Goal: Task Accomplishment & Management: Manage account settings

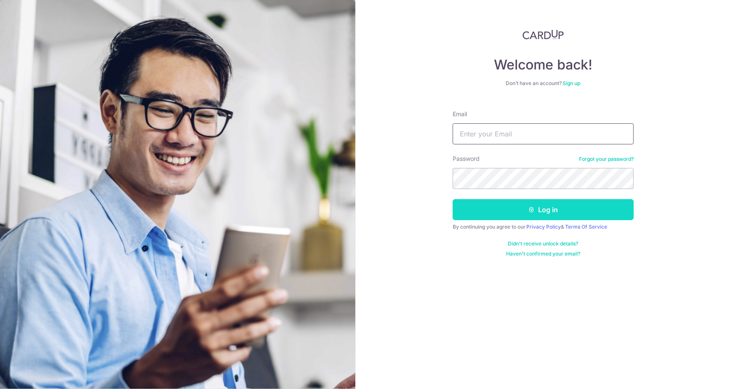
type input "[DOMAIN_NAME][EMAIL_ADDRESS][DOMAIN_NAME]"
click at [513, 209] on button "Log in" at bounding box center [542, 209] width 181 height 21
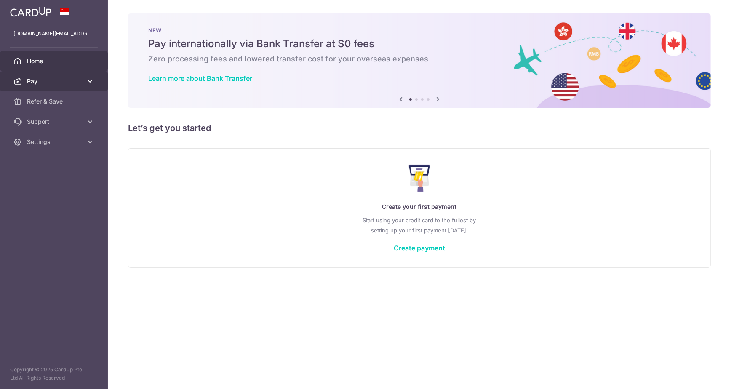
click at [48, 82] on span "Pay" at bounding box center [55, 81] width 56 height 8
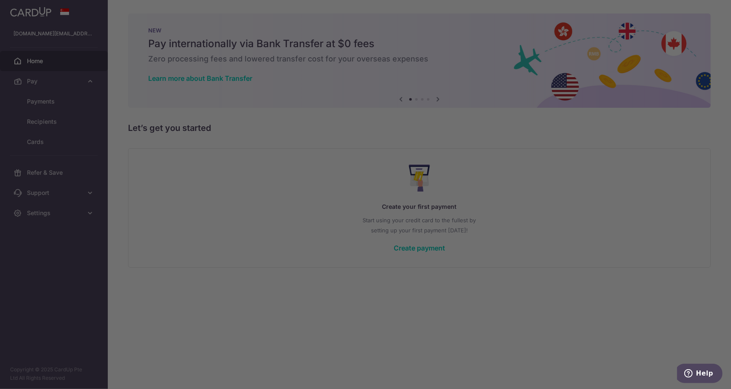
click at [52, 102] on div at bounding box center [369, 196] width 738 height 393
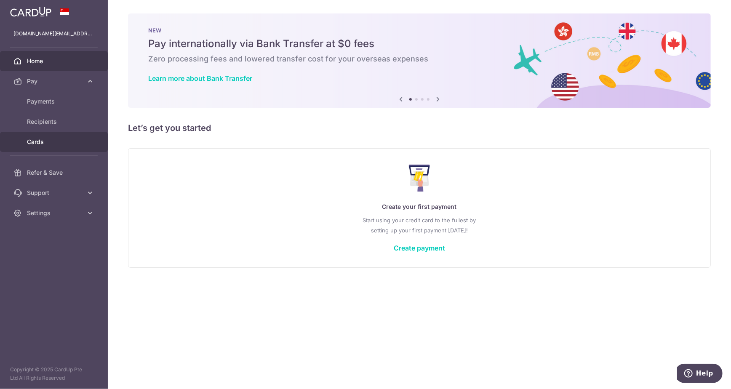
click at [45, 144] on span "Cards" at bounding box center [55, 142] width 56 height 8
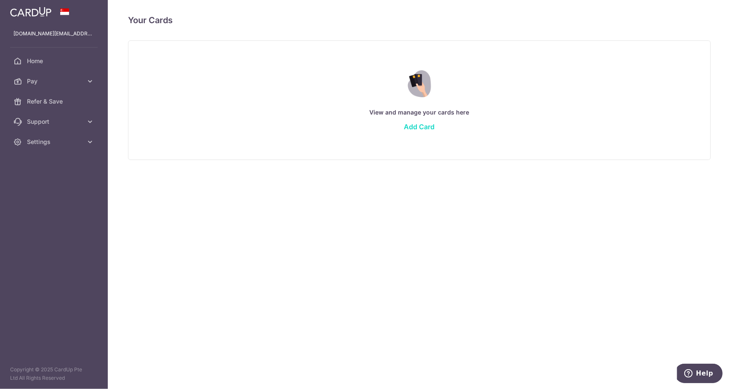
click at [413, 125] on link "Add Card" at bounding box center [419, 126] width 31 height 8
click at [421, 130] on link "Add Card" at bounding box center [419, 126] width 31 height 8
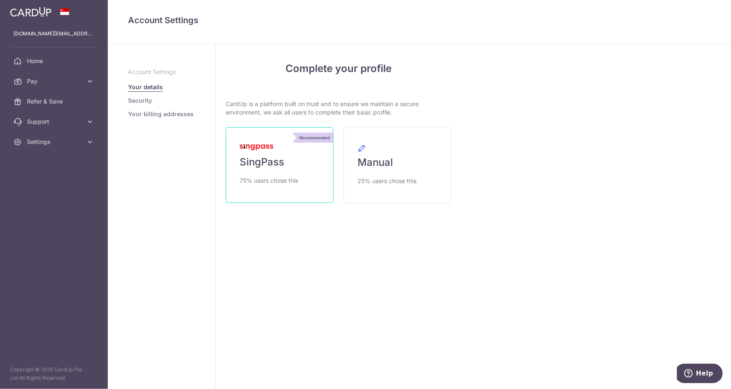
click at [281, 159] on span "SingPass" at bounding box center [261, 161] width 45 height 13
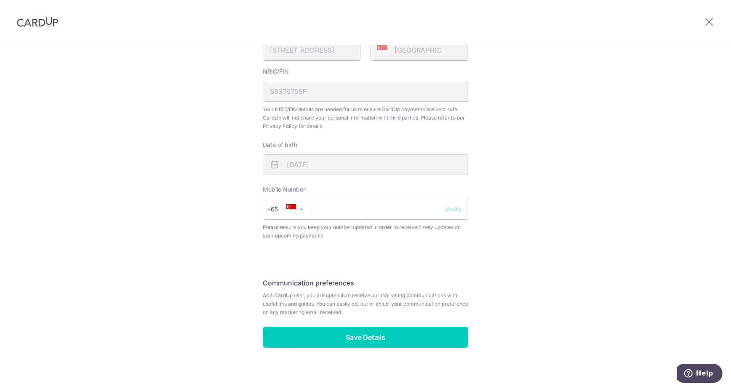
scroll to position [234, 0]
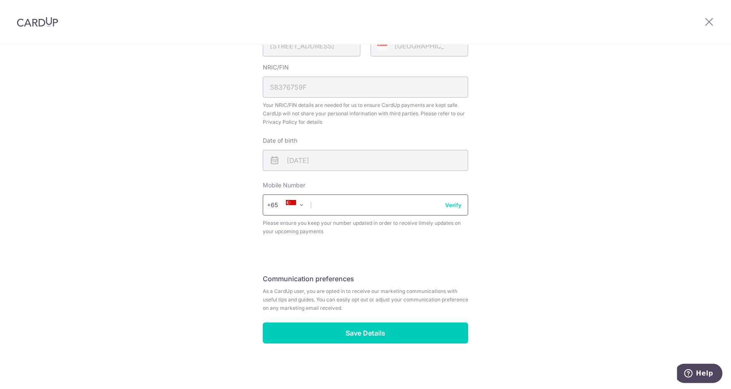
click at [394, 202] on input "text" at bounding box center [365, 204] width 205 height 21
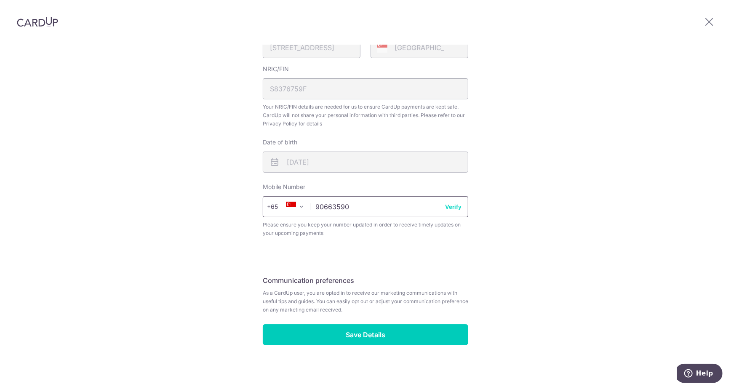
scroll to position [232, 0]
type input "90663590"
click at [450, 210] on button "Verify" at bounding box center [453, 206] width 16 height 8
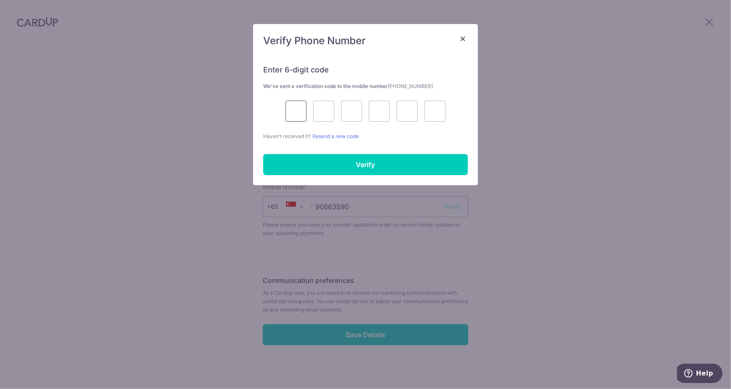
click at [295, 106] on input "text" at bounding box center [295, 111] width 21 height 21
type input "4"
type input "7"
type input "2"
click at [295, 106] on input "4" at bounding box center [295, 111] width 21 height 21
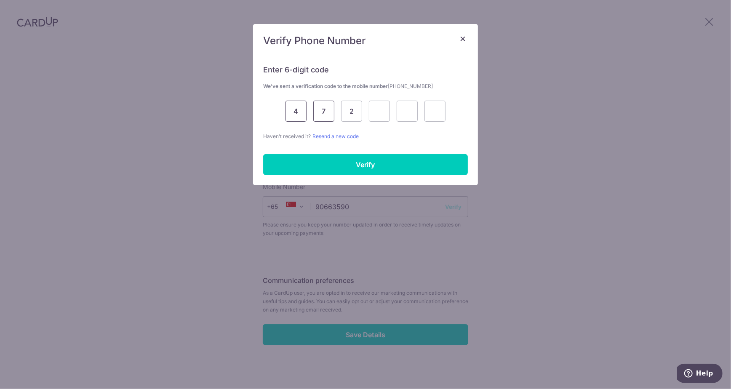
type input "9"
click at [324, 109] on input "7" at bounding box center [323, 111] width 21 height 21
type input "4"
type input "7"
type input "2"
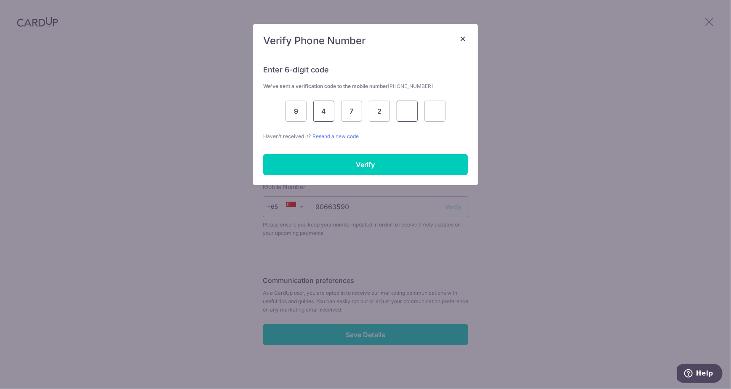
type input "7"
type input "5"
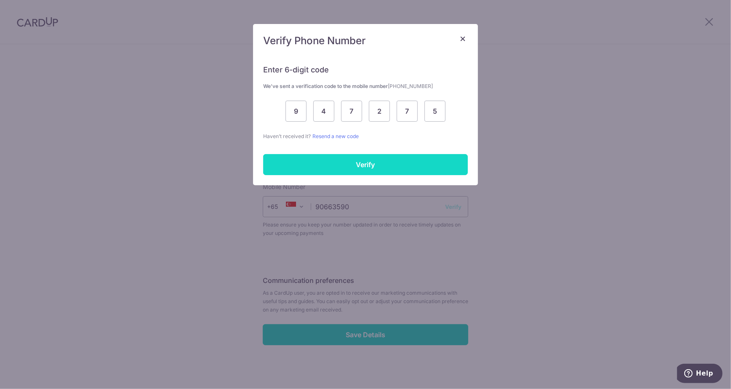
click at [402, 167] on input "Verify" at bounding box center [365, 164] width 205 height 21
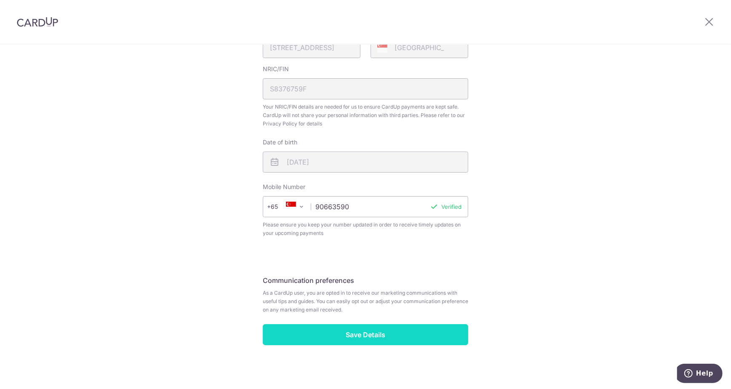
click at [391, 338] on input "Save Details" at bounding box center [365, 334] width 205 height 21
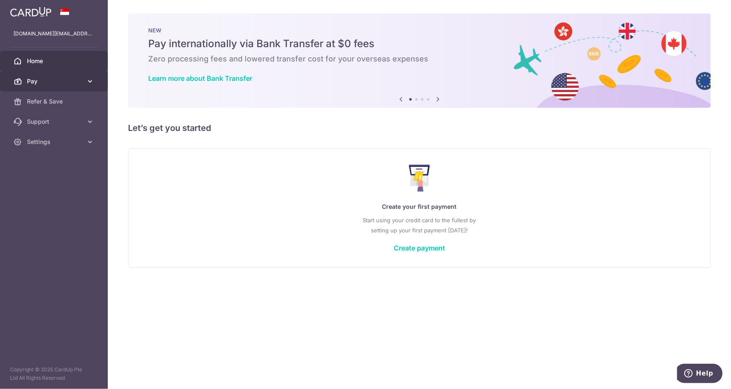
click at [60, 83] on span "Pay" at bounding box center [55, 81] width 56 height 8
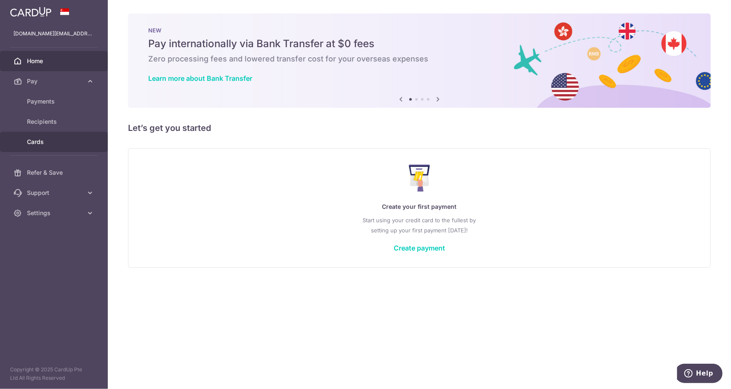
click at [37, 143] on span "Cards" at bounding box center [55, 142] width 56 height 8
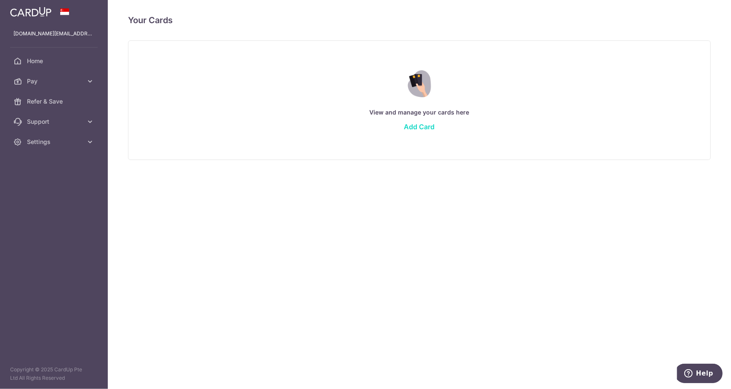
click at [423, 122] on link "Add Card" at bounding box center [419, 126] width 31 height 8
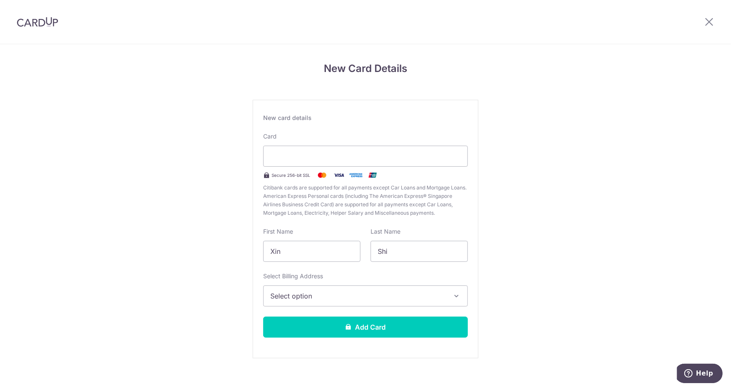
click at [194, 213] on div "New Card Details New card details Card Secure 256-bit SSL Citibank cards are su…" at bounding box center [365, 221] width 731 height 354
click at [35, 14] on div at bounding box center [37, 22] width 75 height 44
click at [30, 22] on img at bounding box center [37, 22] width 41 height 10
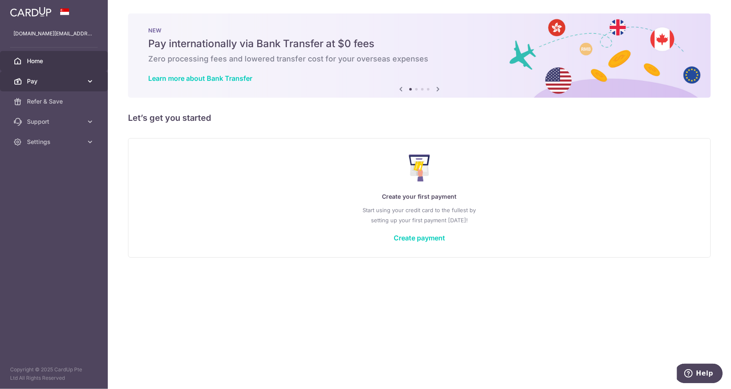
click at [77, 83] on span "Pay" at bounding box center [55, 81] width 56 height 8
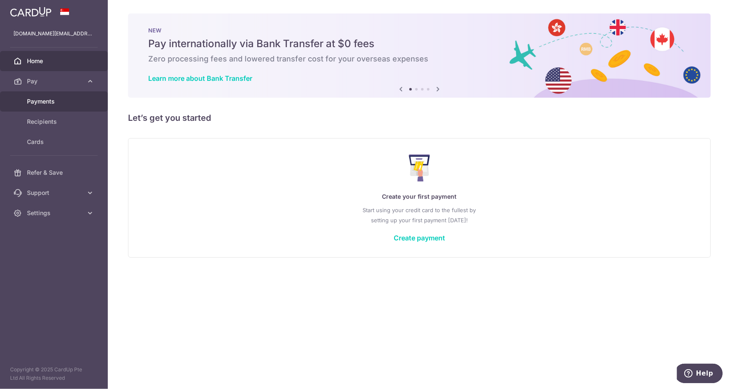
click at [64, 103] on span "Payments" at bounding box center [55, 101] width 56 height 8
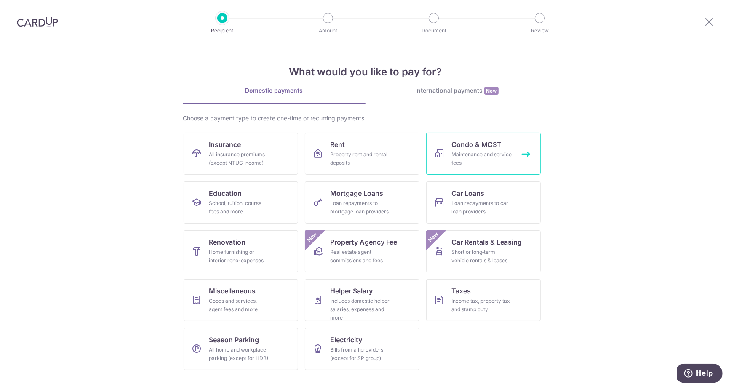
click at [465, 143] on span "Condo & MCST" at bounding box center [476, 144] width 50 height 10
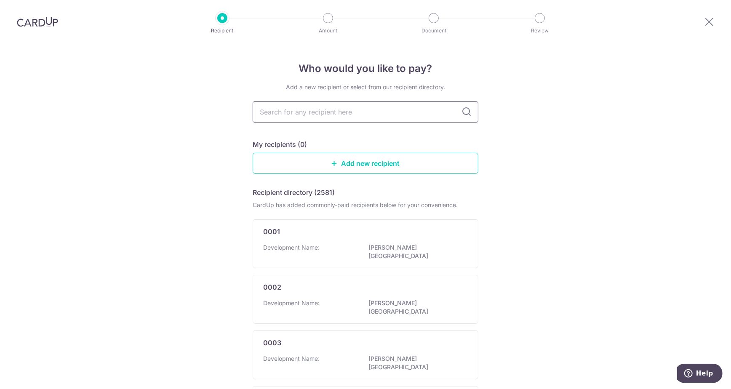
click at [332, 112] on input "text" at bounding box center [366, 111] width 226 height 21
type input "3826"
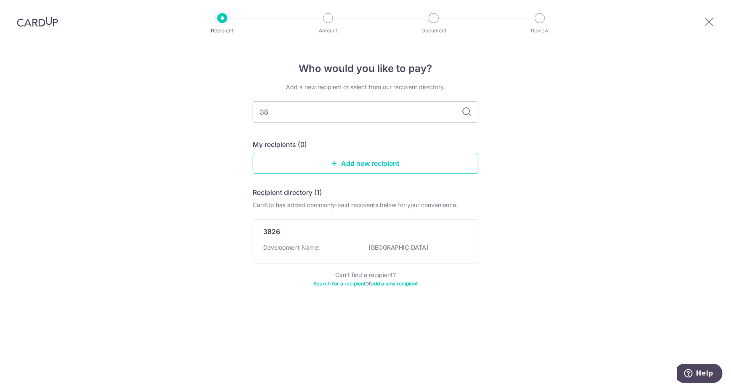
type input "3"
type input "citylights"
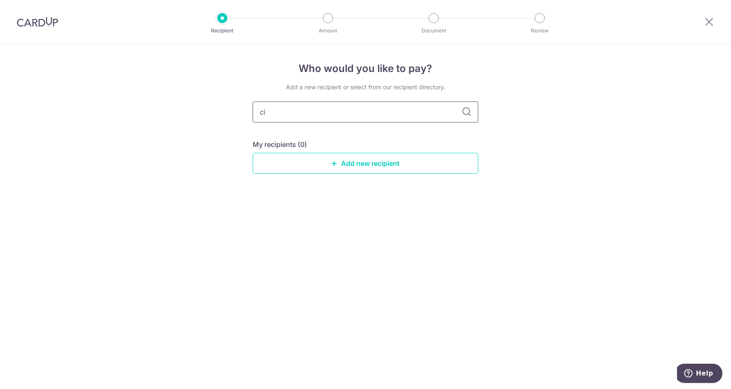
type input "c"
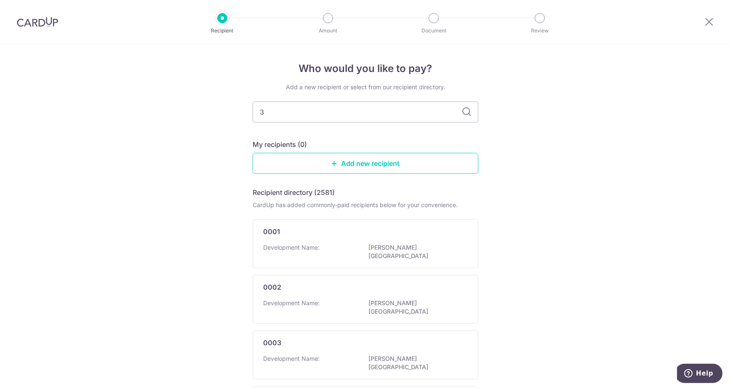
type input "38"
type input "3886"
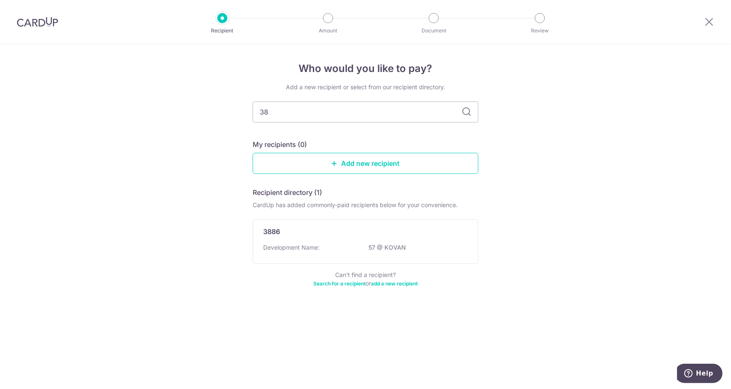
type input "3"
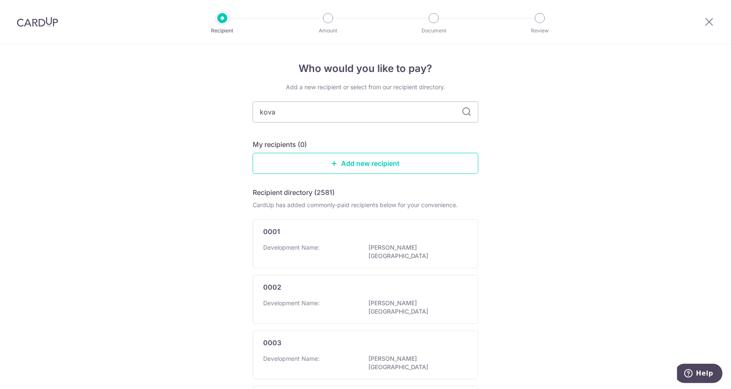
type input "kovan"
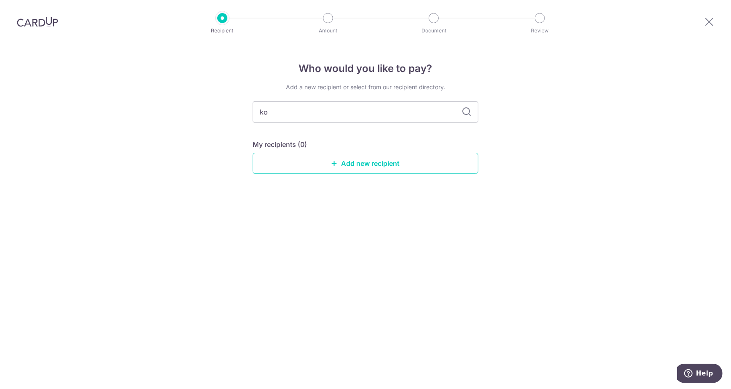
type input "k"
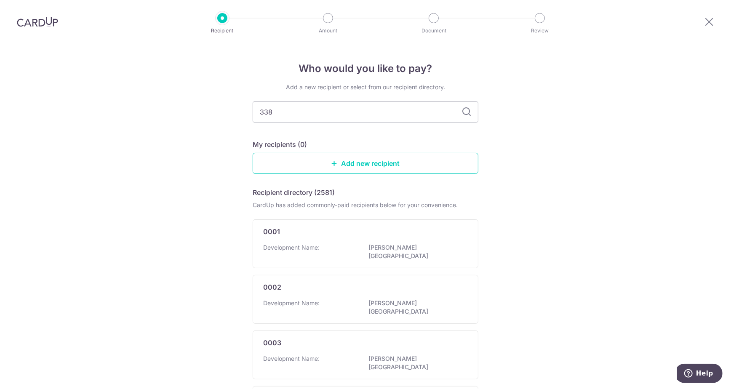
type input "3386"
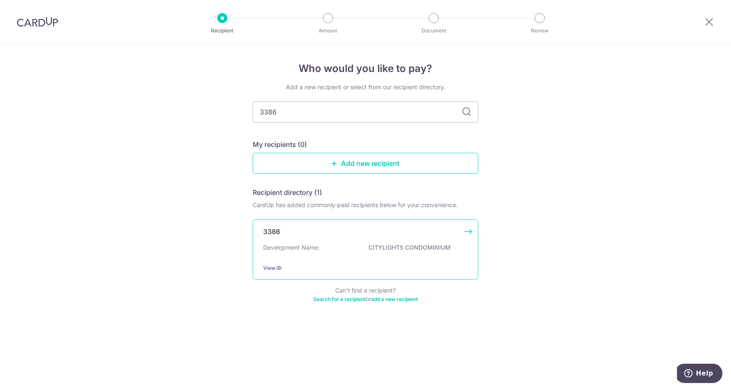
click at [471, 231] on div "3386 Development Name: CITYLIGHTS CONDOMINIUM View" at bounding box center [366, 249] width 226 height 60
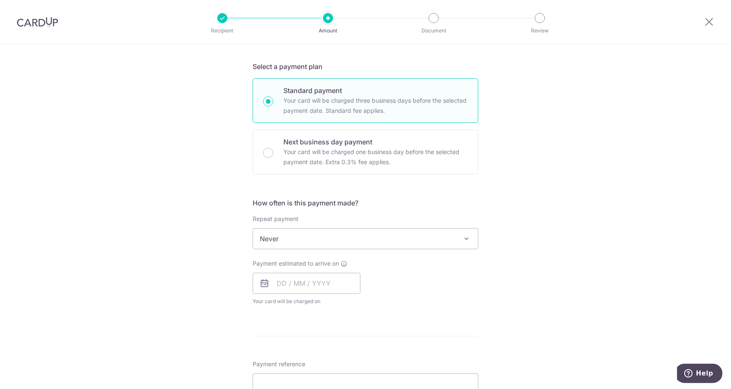
scroll to position [174, 0]
click at [440, 232] on span "Never" at bounding box center [365, 236] width 225 height 20
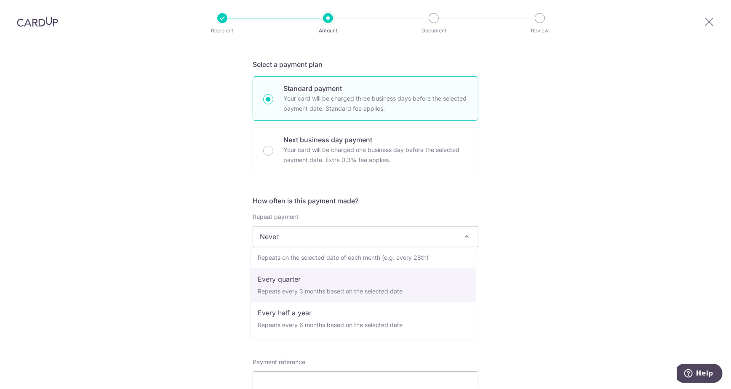
scroll to position [0, 0]
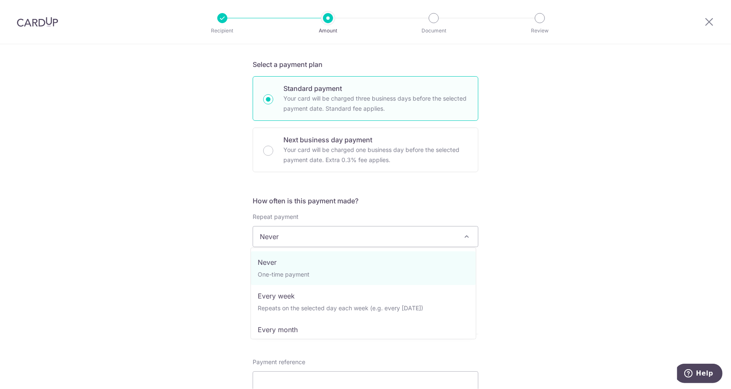
click at [519, 234] on div "Tell us more about your payment Enter payment amount SGD Select Card Select opt…" at bounding box center [365, 250] width 731 height 761
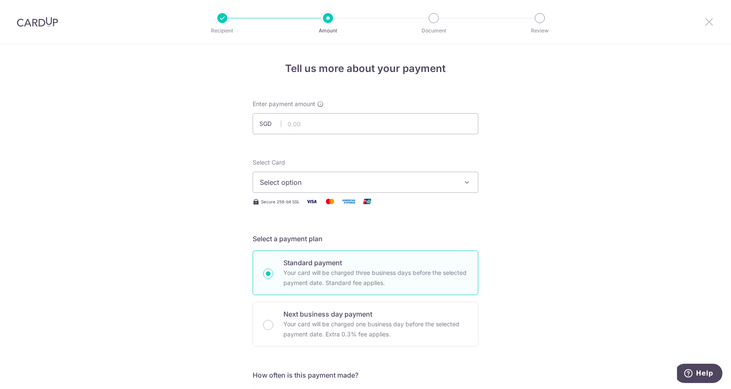
click at [711, 24] on icon at bounding box center [709, 21] width 10 height 11
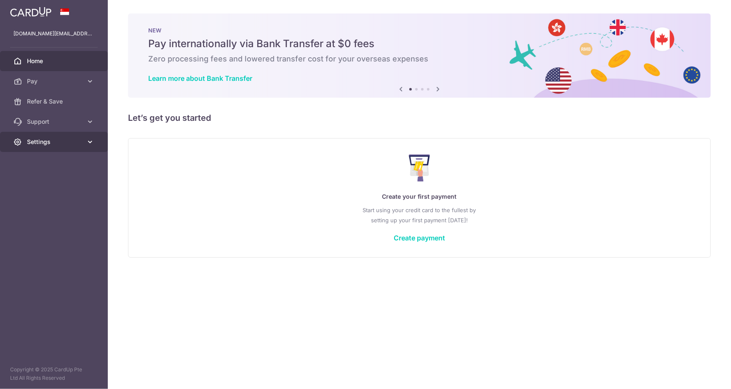
click at [59, 147] on link "Settings" at bounding box center [54, 142] width 108 height 20
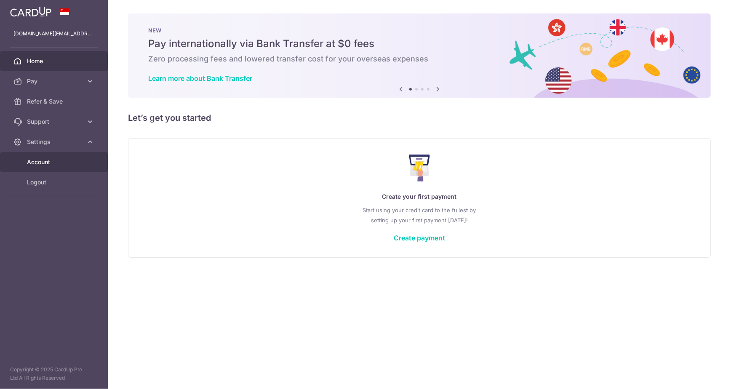
click at [46, 161] on span "Account" at bounding box center [55, 162] width 56 height 8
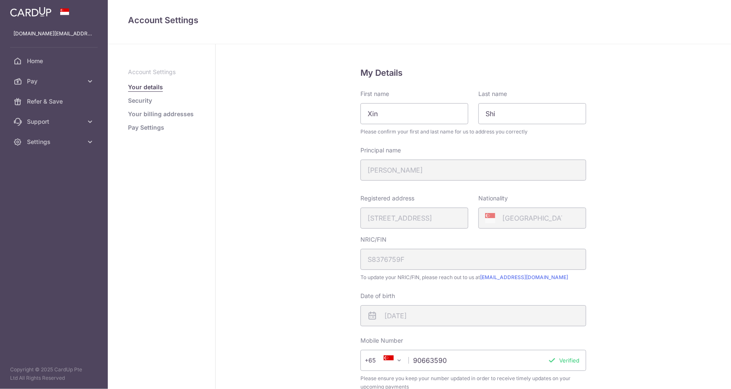
scroll to position [2, 0]
click at [145, 103] on link "Security" at bounding box center [140, 100] width 24 height 8
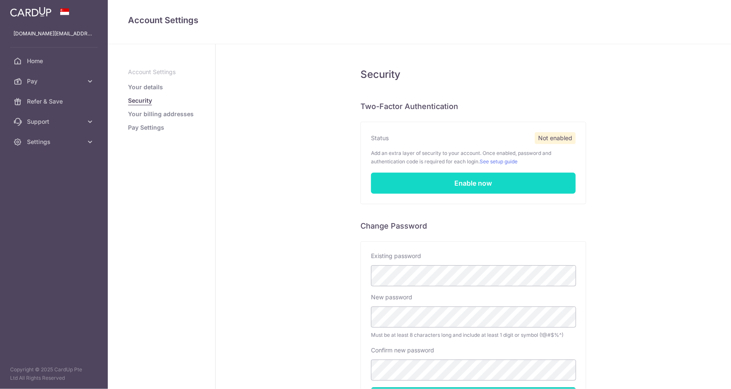
click at [411, 180] on link "Enable now" at bounding box center [473, 183] width 205 height 21
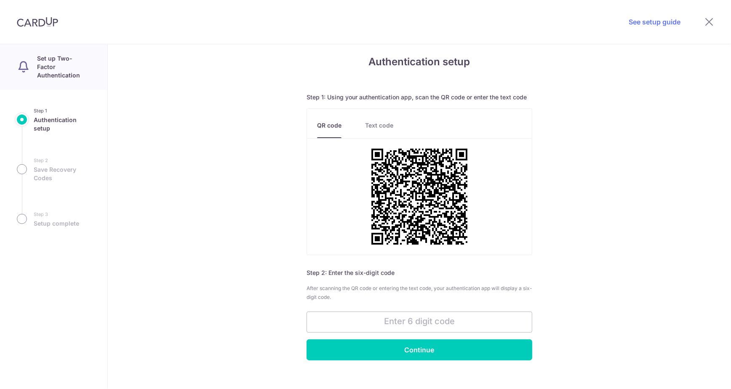
scroll to position [8, 0]
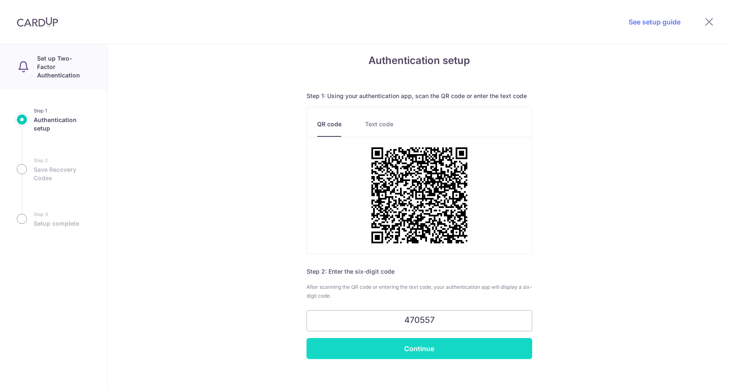
type input "470557"
click at [419, 352] on input "Continue" at bounding box center [419, 348] width 226 height 21
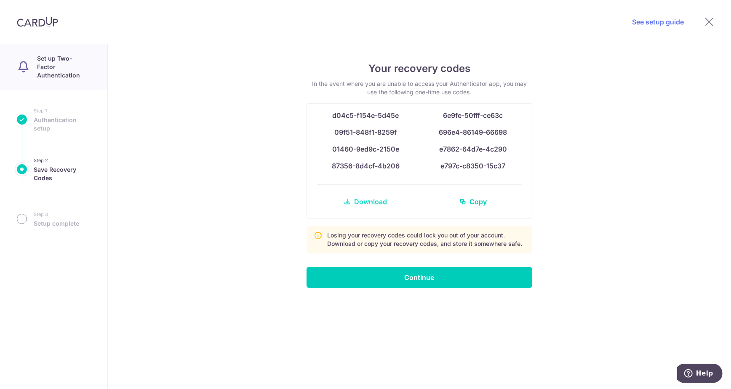
click at [372, 202] on span "Download" at bounding box center [370, 202] width 33 height 10
